Goal: Navigation & Orientation: Find specific page/section

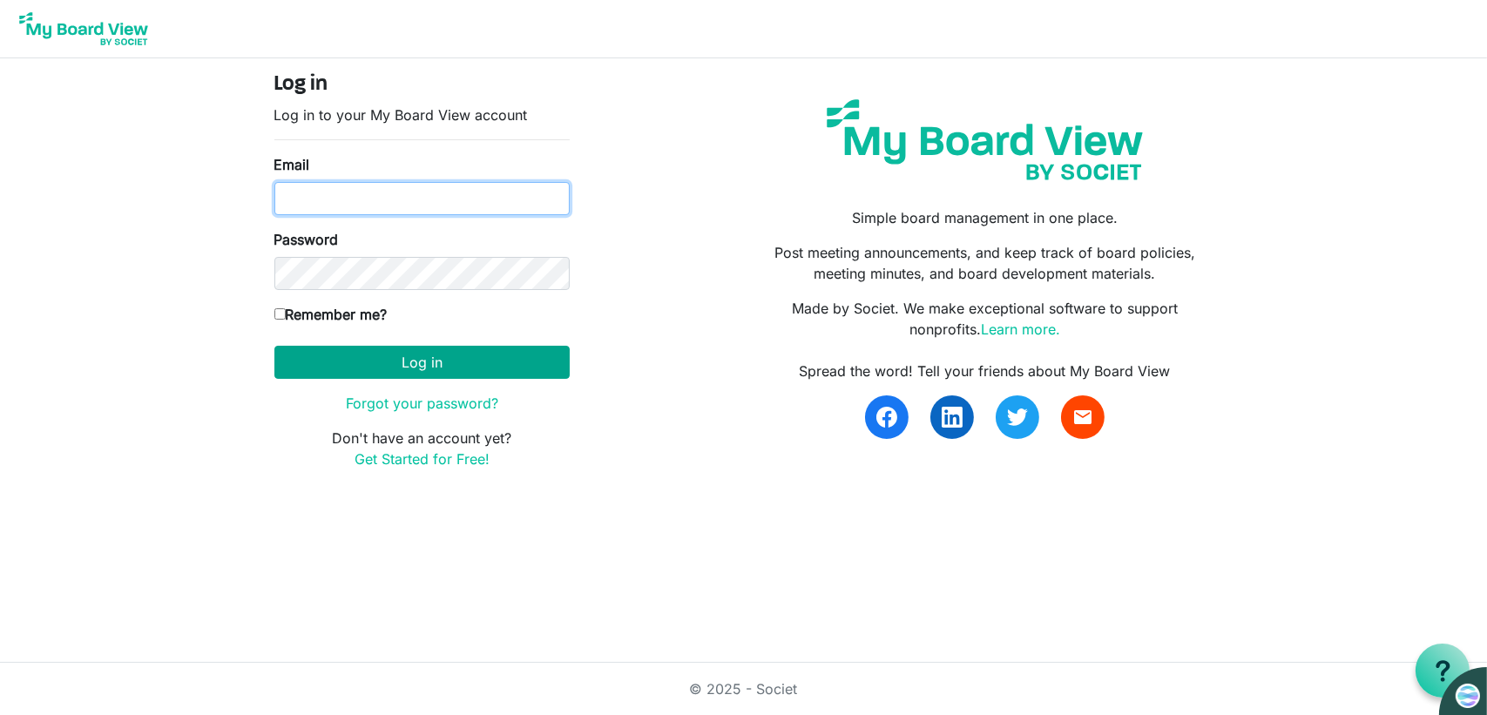
type input "[EMAIL_ADDRESS][DOMAIN_NAME]"
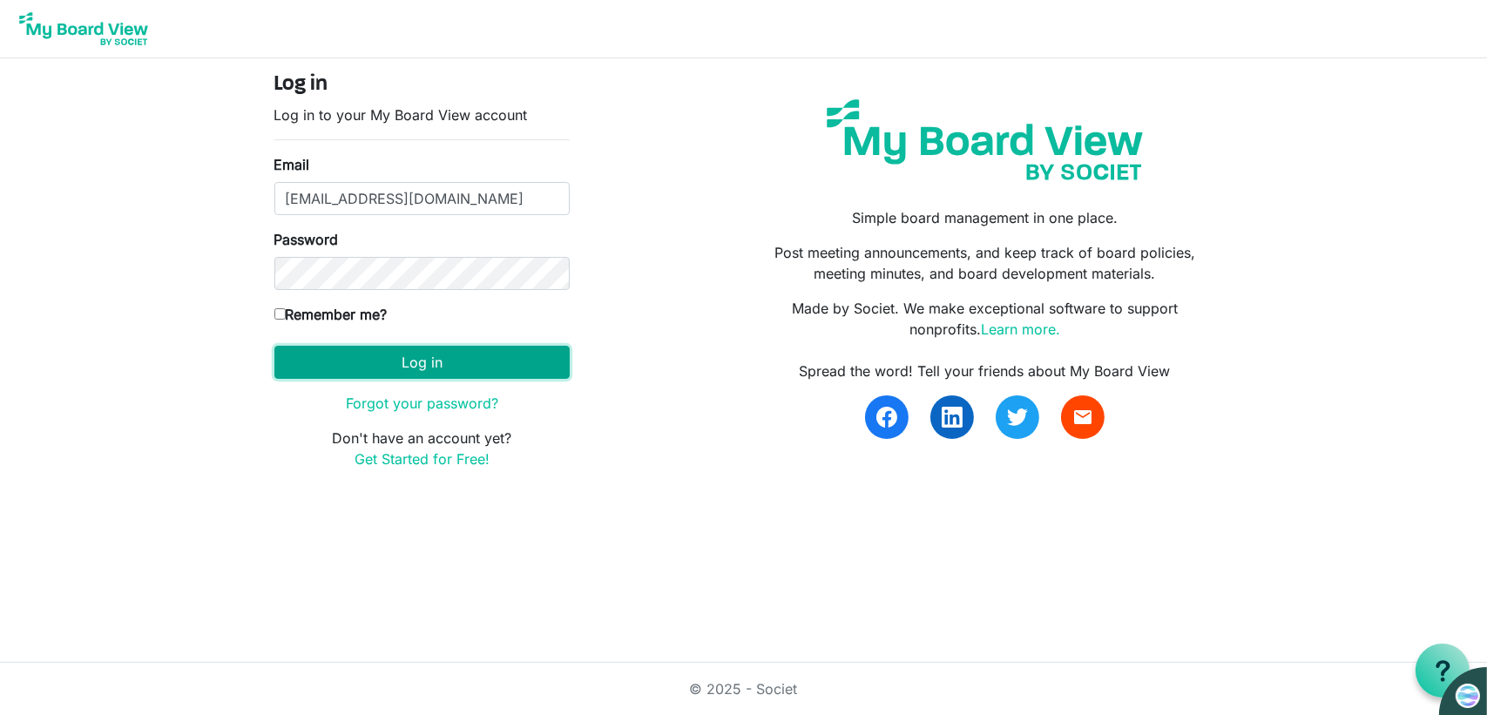
click at [372, 357] on button "Log in" at bounding box center [421, 362] width 295 height 33
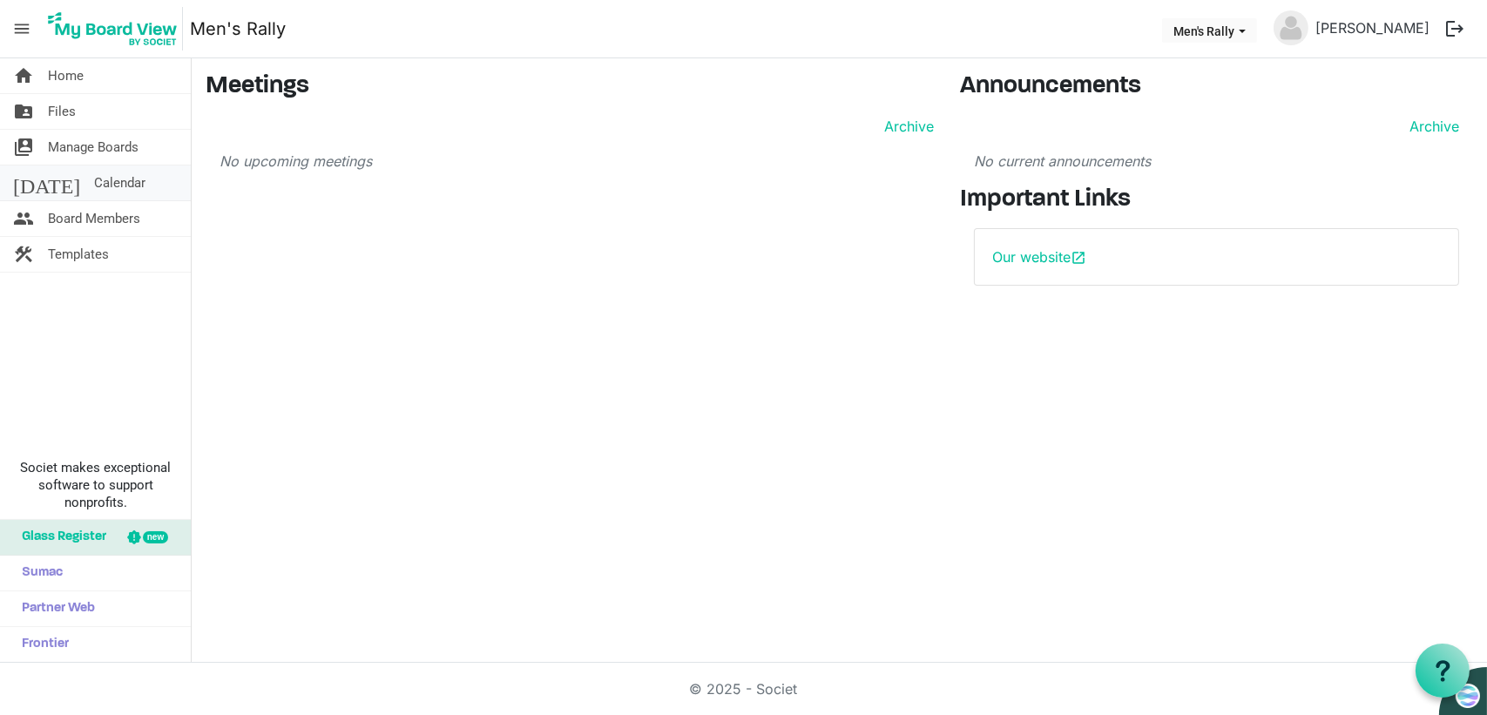
click at [94, 185] on span "Calendar" at bounding box center [119, 182] width 51 height 35
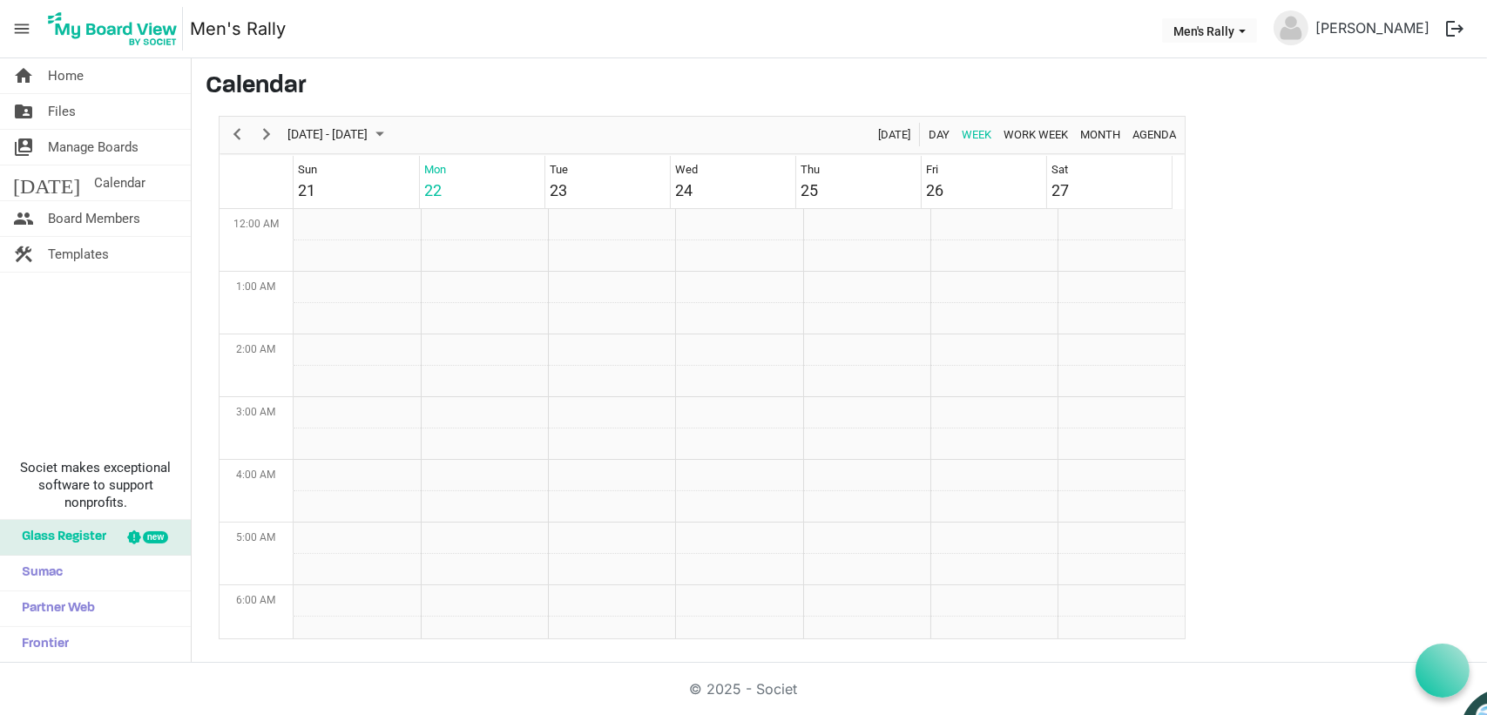
scroll to position [564, 0]
